Goal: Entertainment & Leisure: Consume media (video, audio)

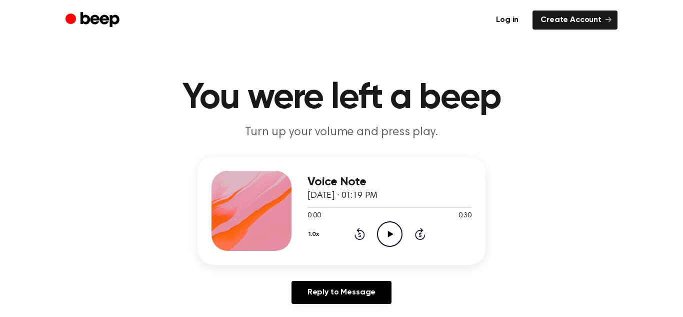
click at [386, 239] on icon "Play Audio" at bounding box center [390, 234] width 26 height 26
click at [388, 231] on icon at bounding box center [390, 234] width 5 height 7
click at [391, 228] on icon "Play Audio" at bounding box center [390, 234] width 26 height 26
